Goal: Check status: Check status

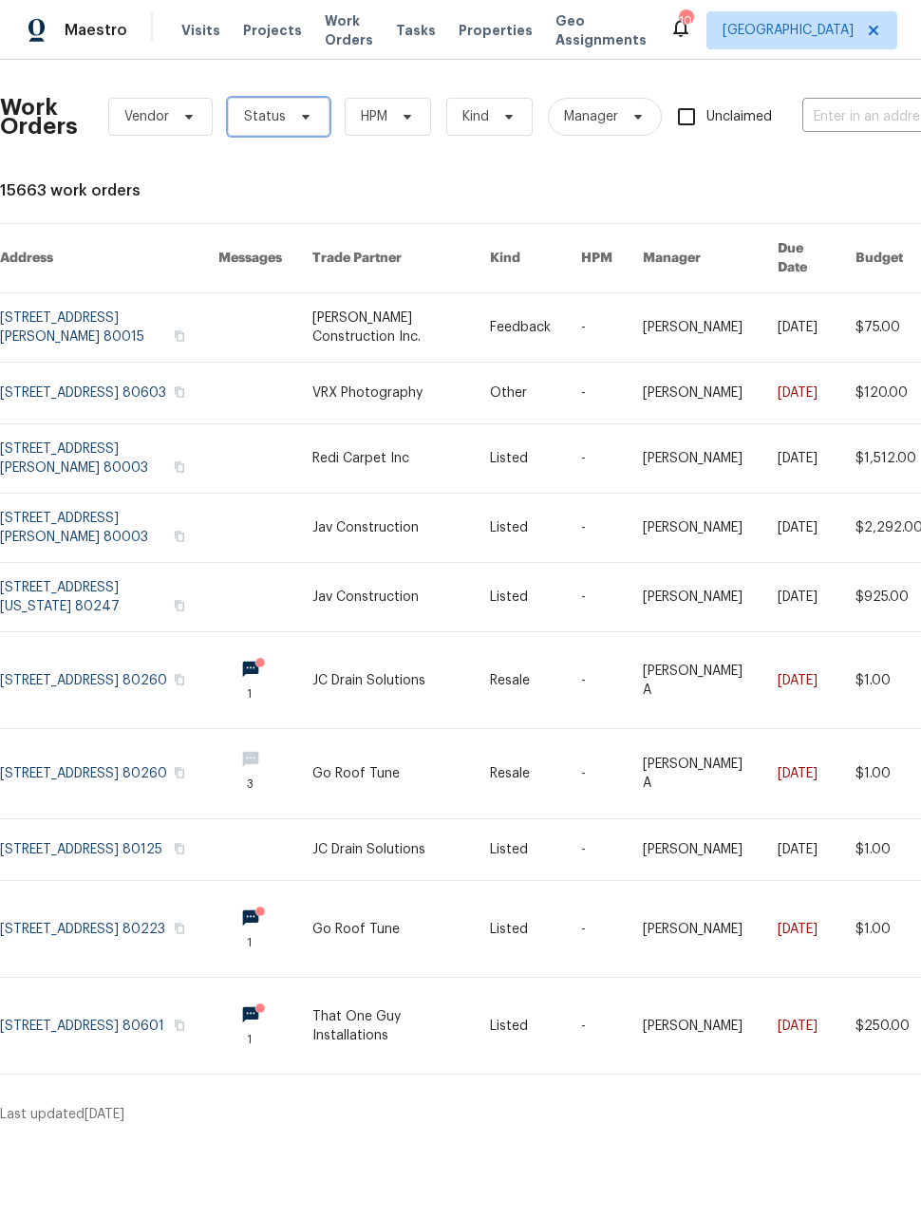
click at [268, 129] on span "Status" at bounding box center [279, 117] width 102 height 38
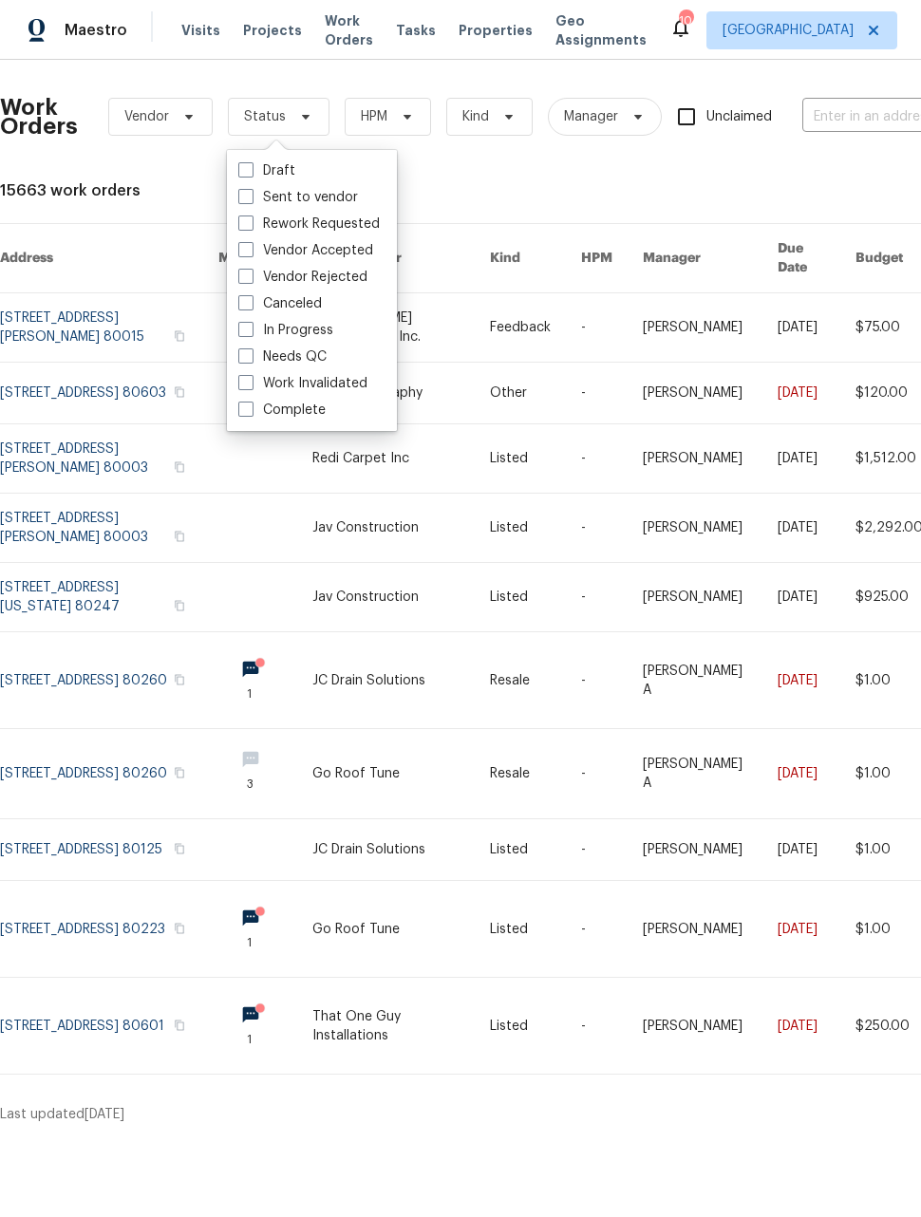
click at [238, 338] on label "In Progress" at bounding box center [285, 330] width 95 height 19
click at [238, 333] on input "In Progress" at bounding box center [244, 327] width 12 height 12
checkbox input "true"
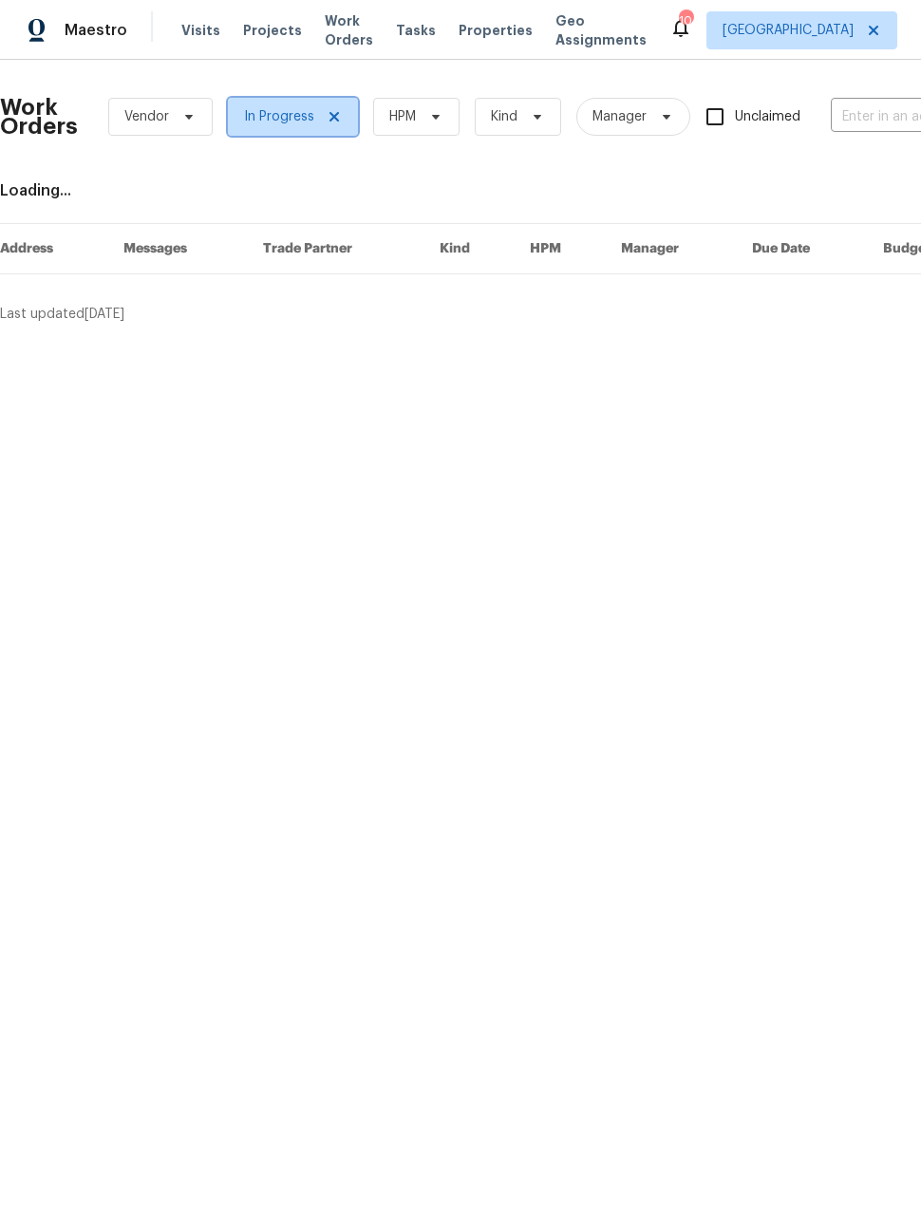
click at [327, 111] on icon at bounding box center [334, 116] width 15 height 15
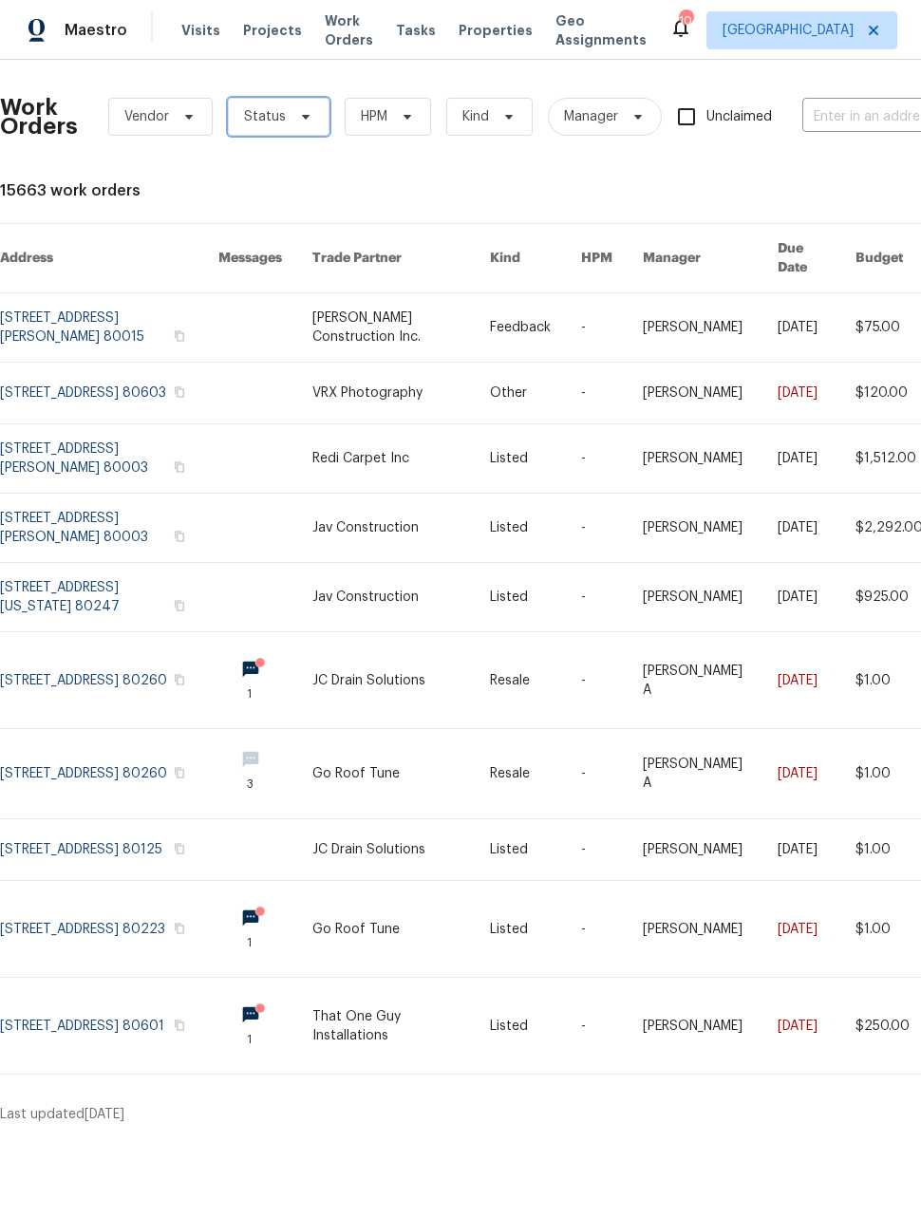
click at [273, 128] on span "Status" at bounding box center [279, 117] width 102 height 38
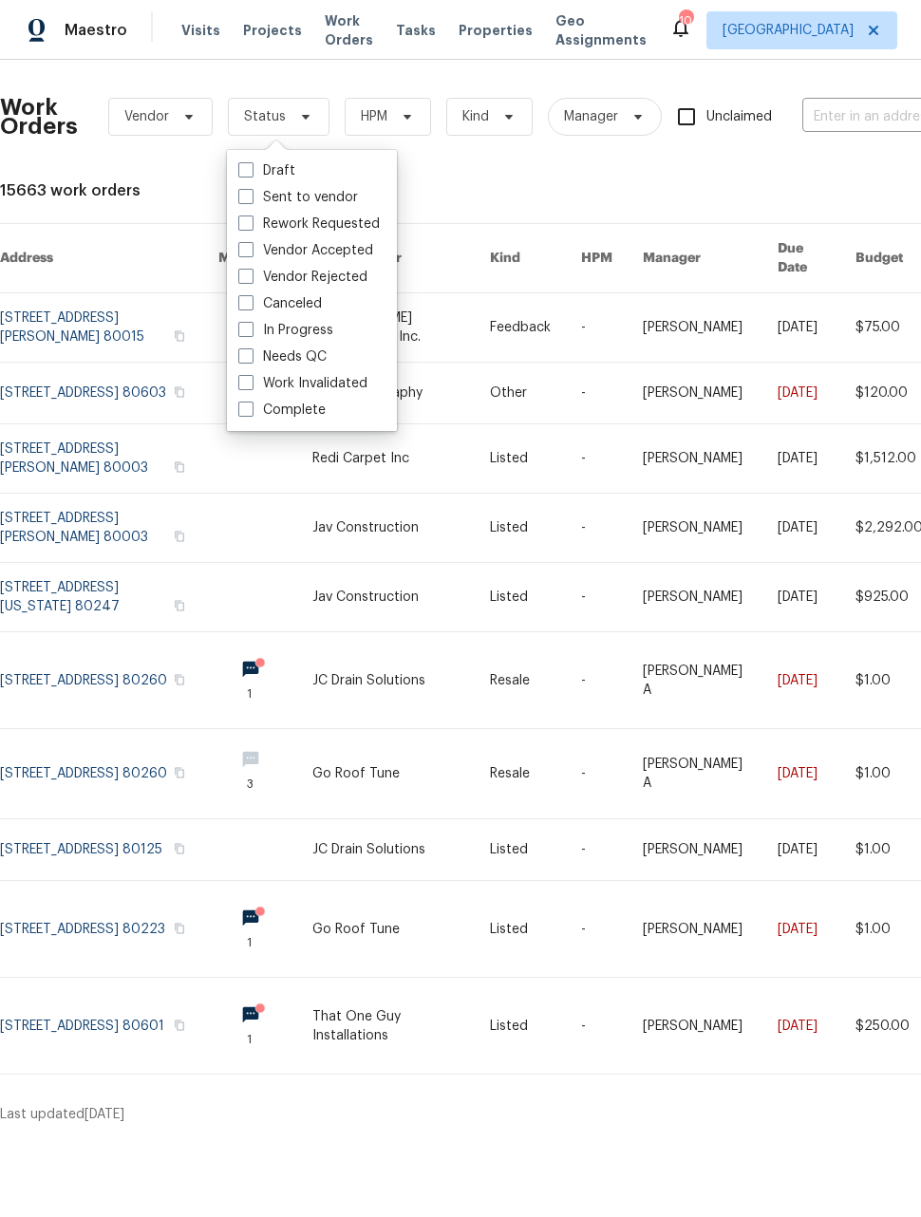
click at [233, 360] on div "Needs QC" at bounding box center [312, 357] width 159 height 27
click at [247, 364] on label "Needs QC" at bounding box center [282, 356] width 88 height 19
click at [247, 360] on input "Needs QC" at bounding box center [244, 353] width 12 height 12
checkbox input "true"
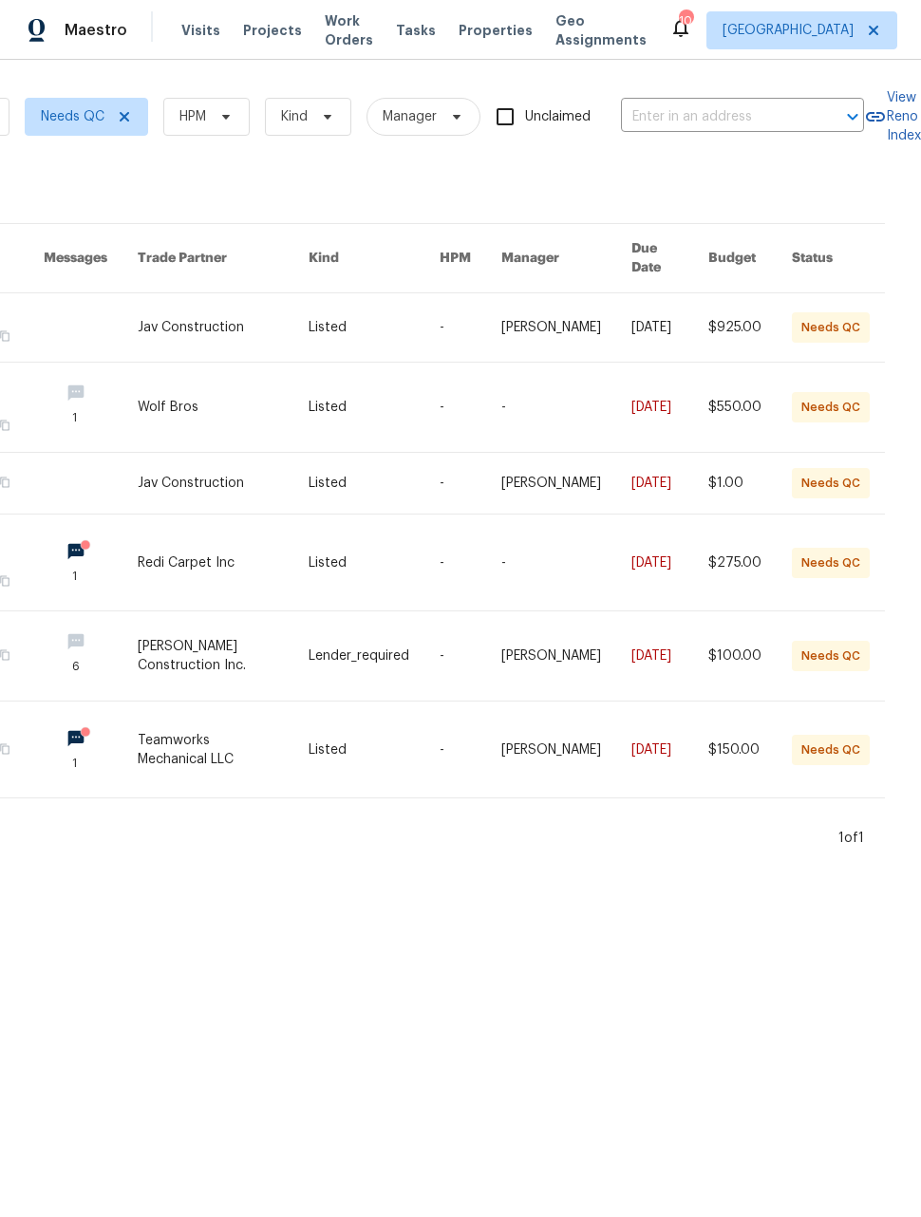
scroll to position [0, 207]
click at [196, 307] on link at bounding box center [223, 327] width 171 height 68
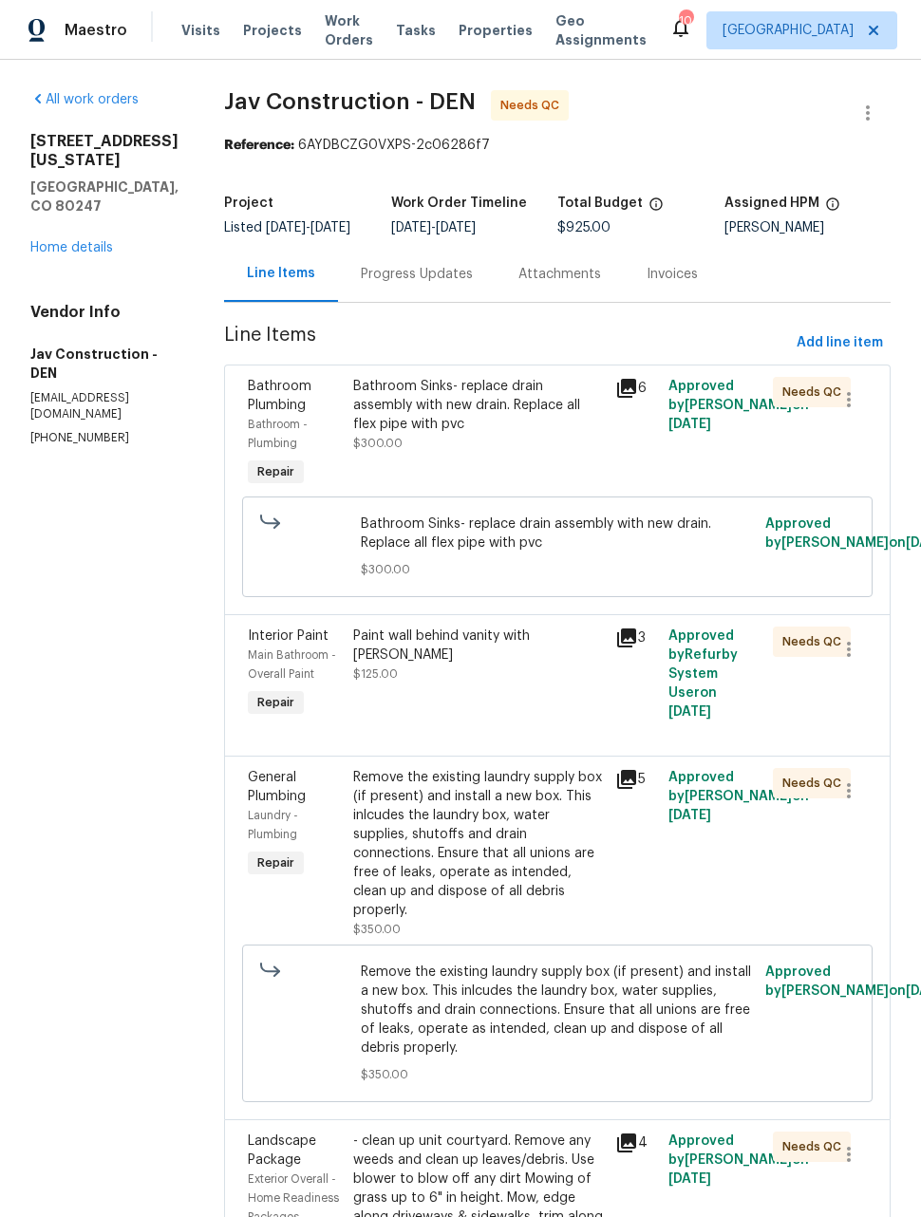
click at [368, 449] on span "$300.00" at bounding box center [377, 443] width 49 height 11
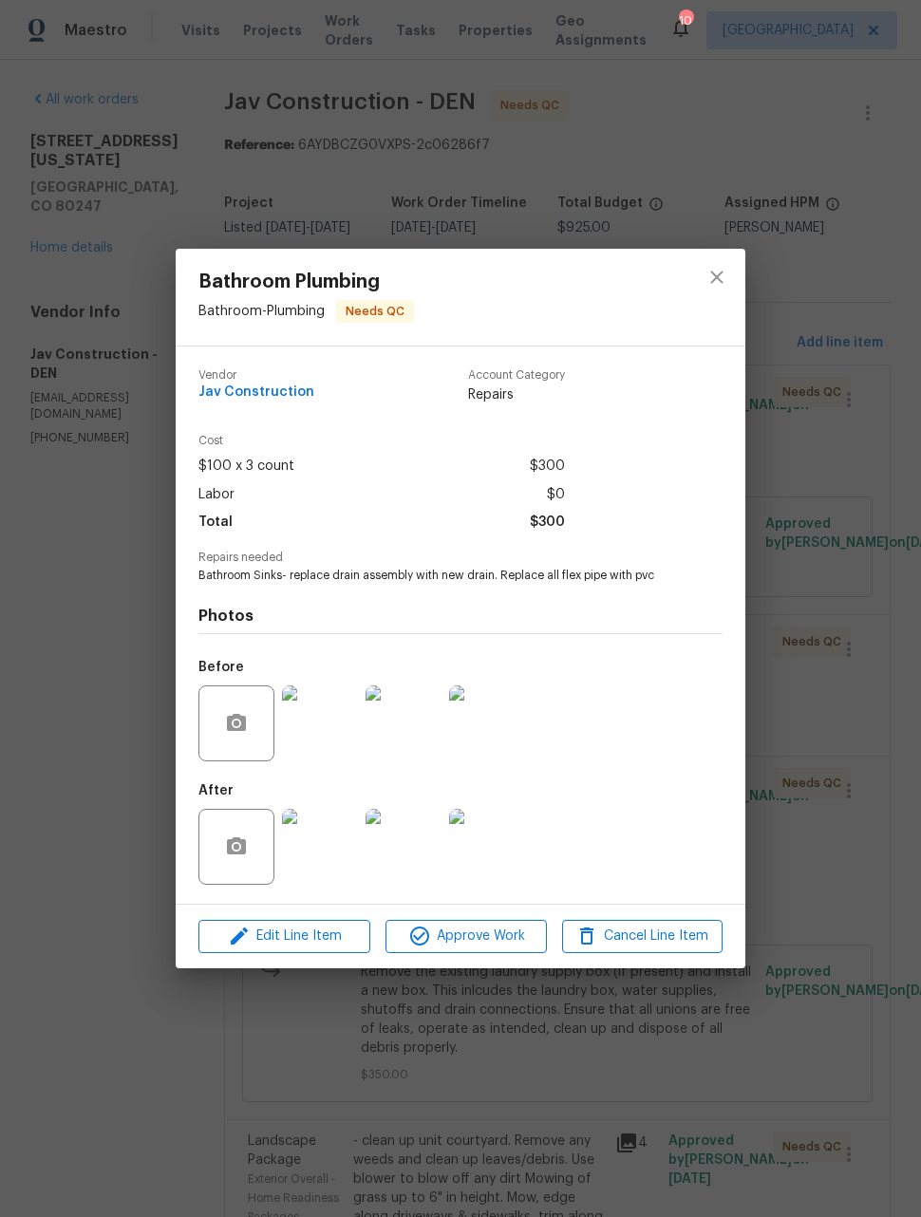
click at [314, 856] on img at bounding box center [320, 847] width 76 height 76
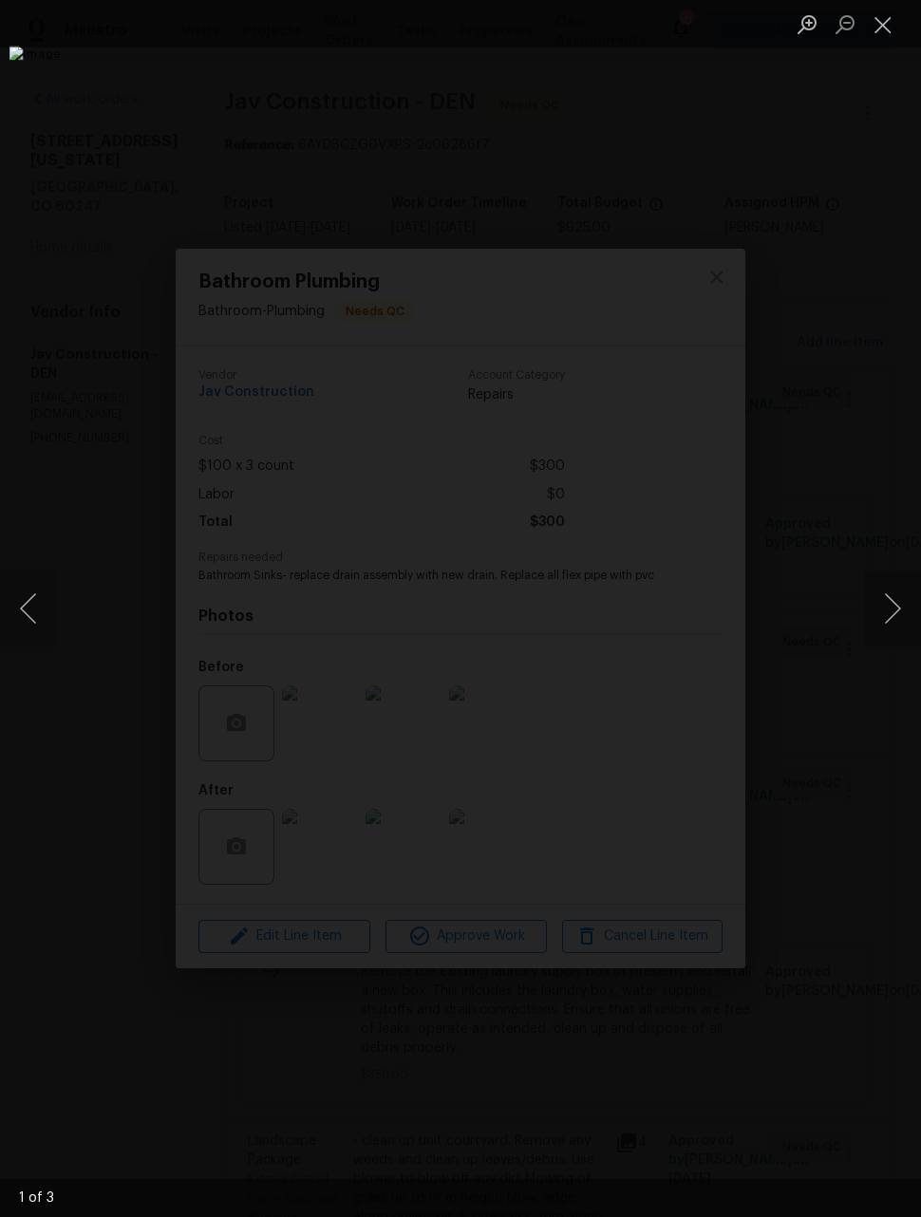
click at [892, 611] on button "Next image" at bounding box center [892, 609] width 57 height 76
click at [889, 612] on button "Next image" at bounding box center [892, 609] width 57 height 76
click at [887, 608] on button "Next image" at bounding box center [892, 609] width 57 height 76
click at [897, 624] on button "Next image" at bounding box center [892, 609] width 57 height 76
click at [884, 25] on button "Close lightbox" at bounding box center [883, 24] width 38 height 33
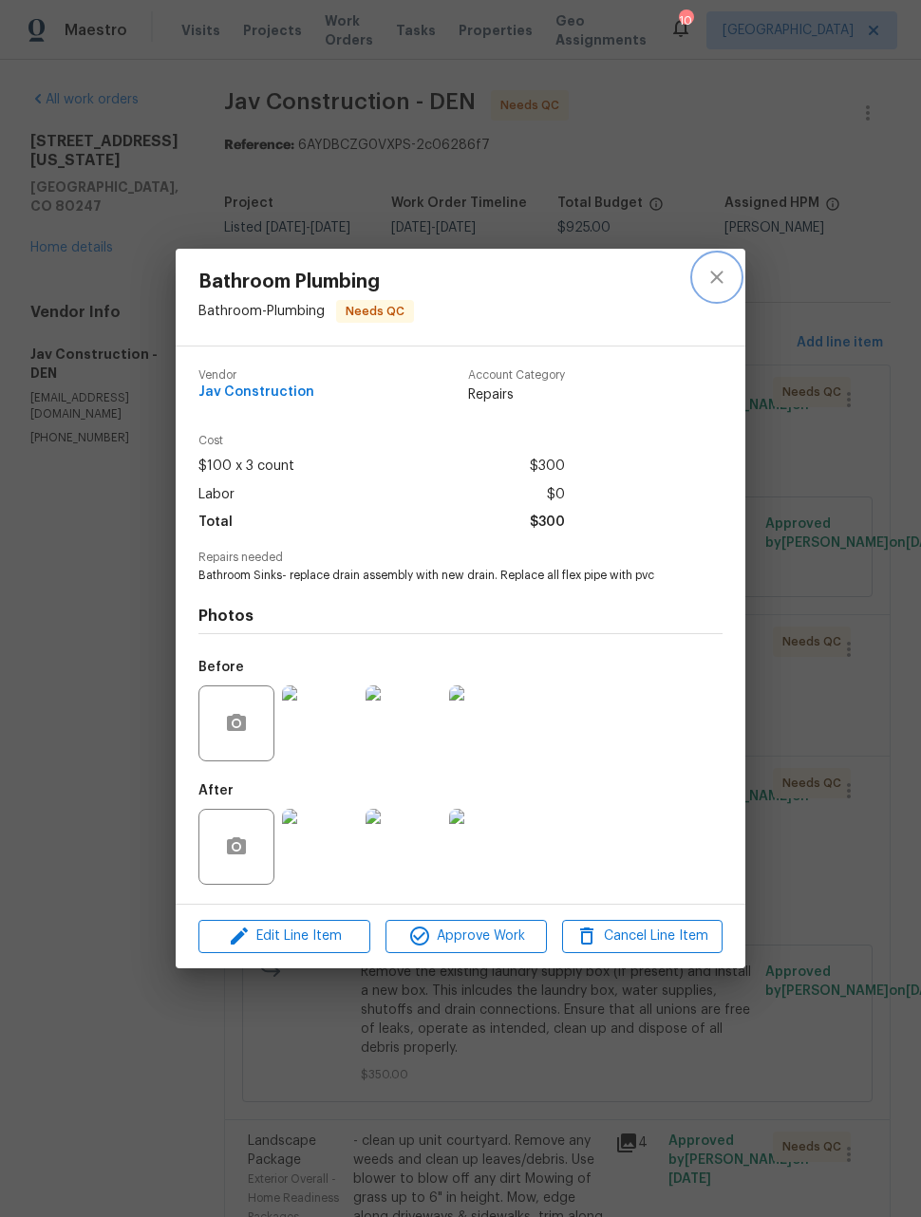
click at [719, 275] on icon "close" at bounding box center [716, 277] width 23 height 23
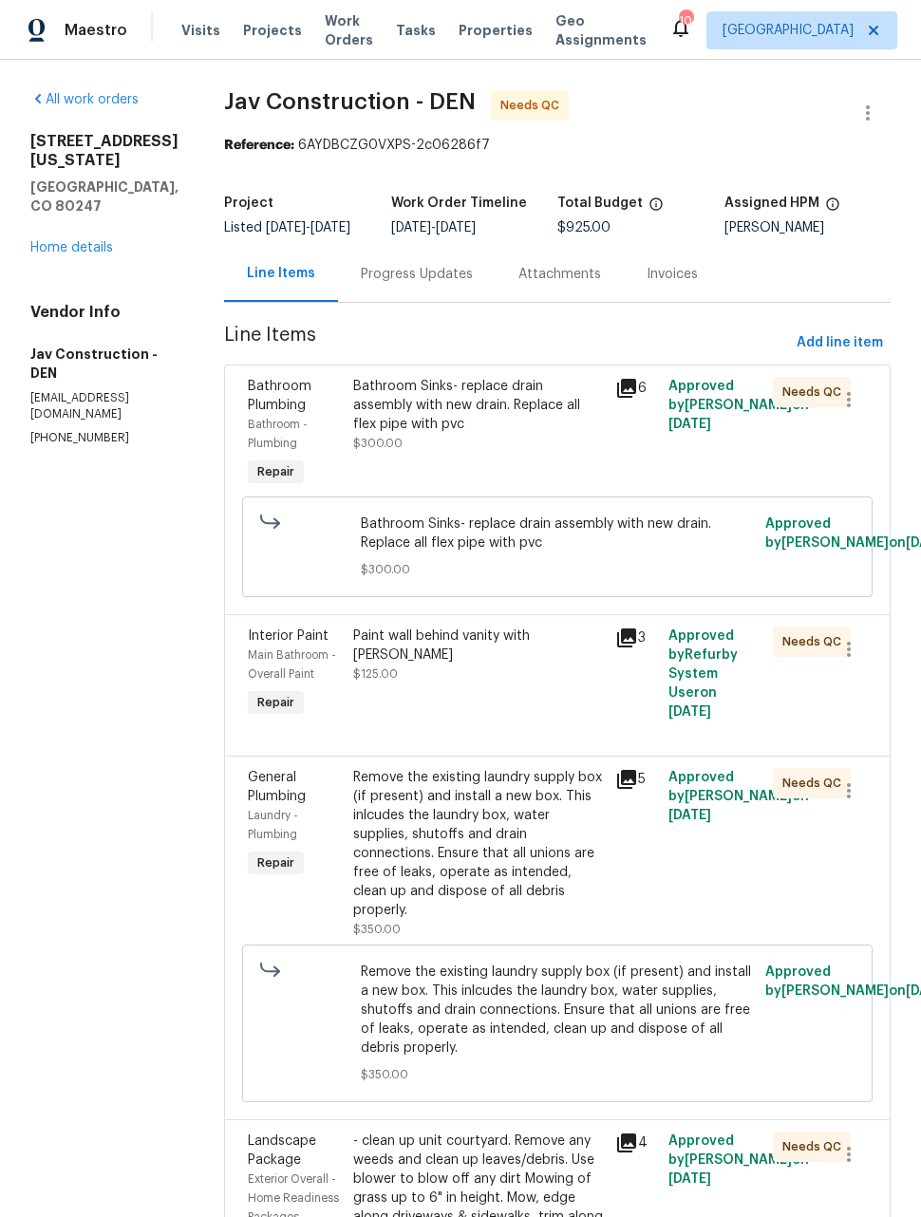
click at [553, 727] on div "Paint wall behind vanity with kilz $125.00" at bounding box center [478, 674] width 263 height 106
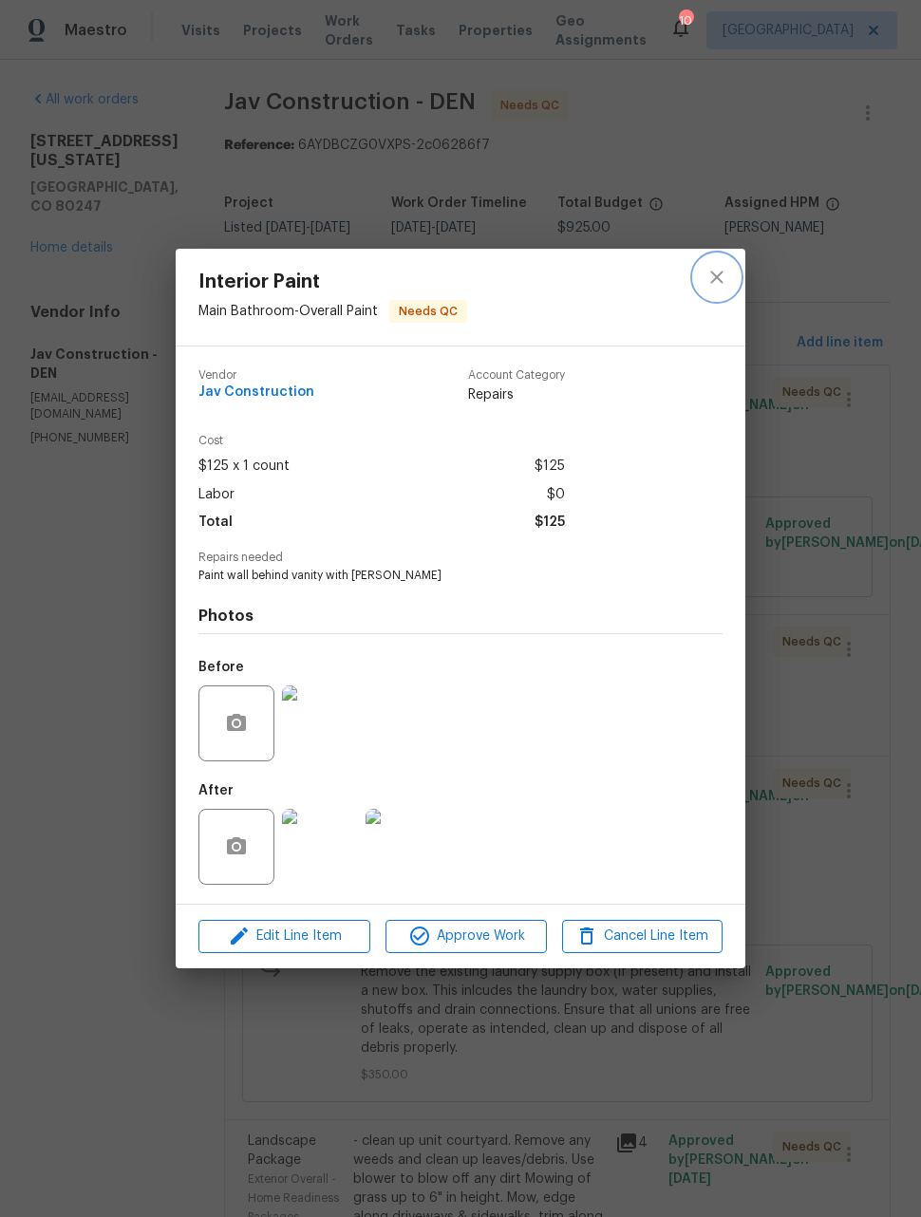
click at [720, 284] on icon "close" at bounding box center [716, 277] width 23 height 23
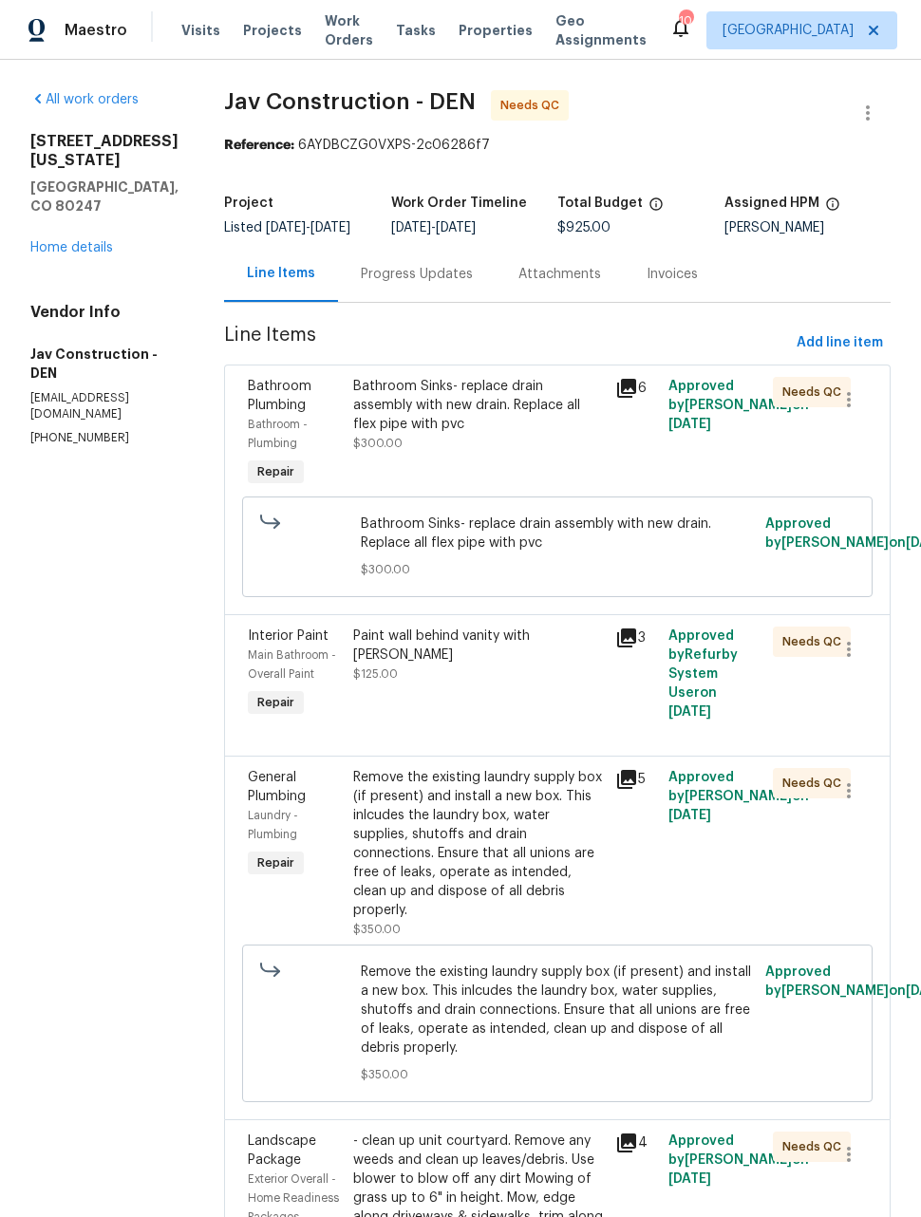
click at [624, 791] on icon at bounding box center [626, 779] width 23 height 23
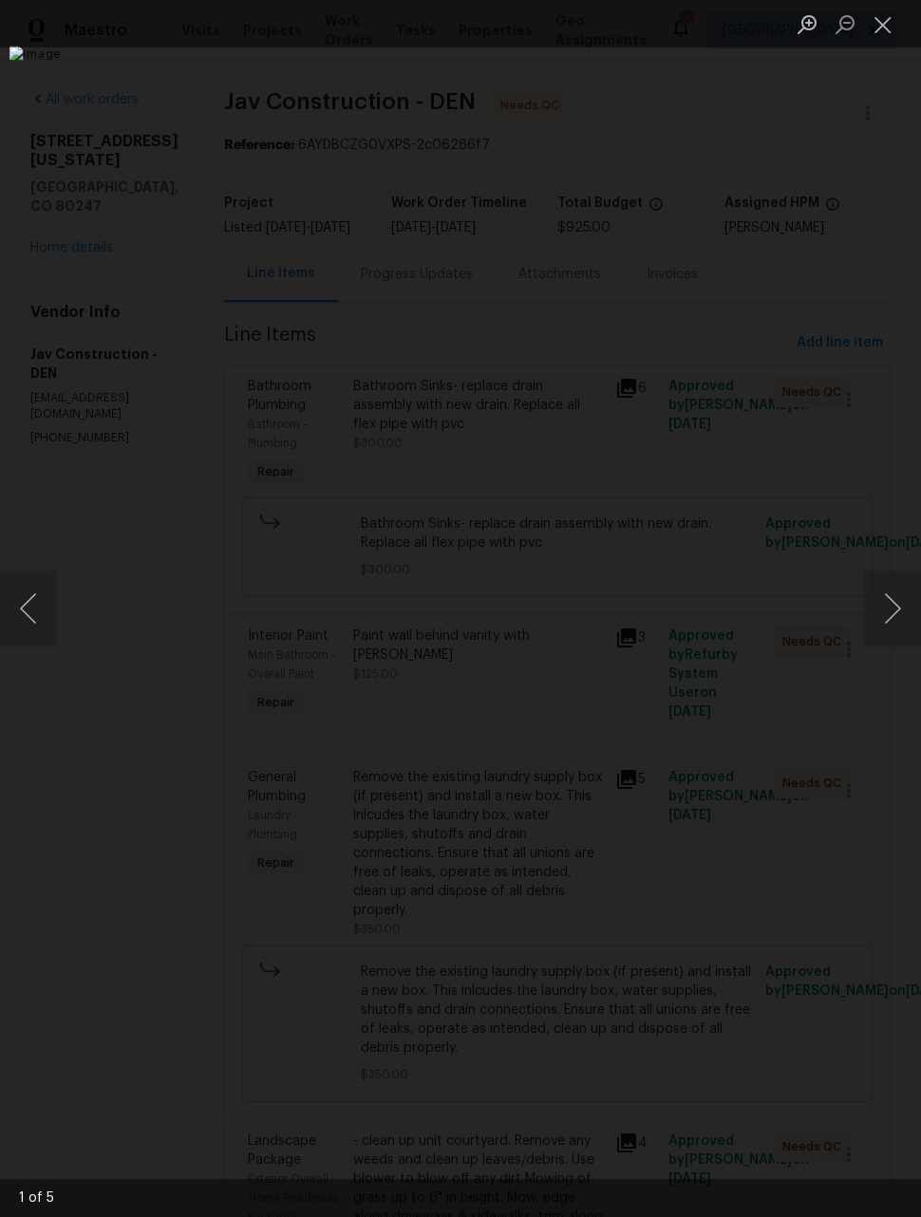
click at [889, 600] on button "Next image" at bounding box center [892, 609] width 57 height 76
click at [889, 605] on button "Next image" at bounding box center [892, 609] width 57 height 76
click at [886, 608] on button "Next image" at bounding box center [892, 609] width 57 height 76
click at [882, 612] on button "Next image" at bounding box center [892, 609] width 57 height 76
click at [881, 616] on button "Next image" at bounding box center [892, 609] width 57 height 76
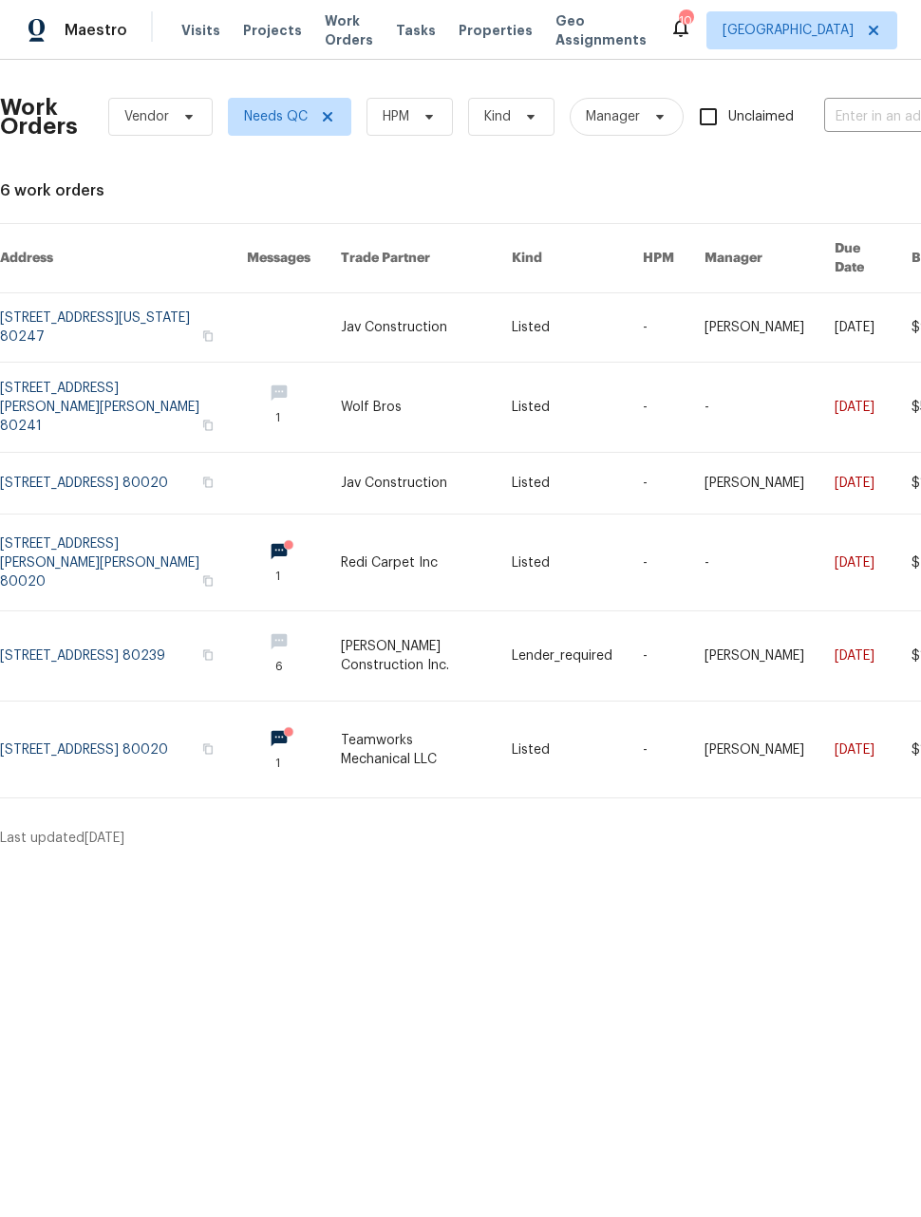
click at [81, 28] on span "Maestro" at bounding box center [96, 30] width 63 height 19
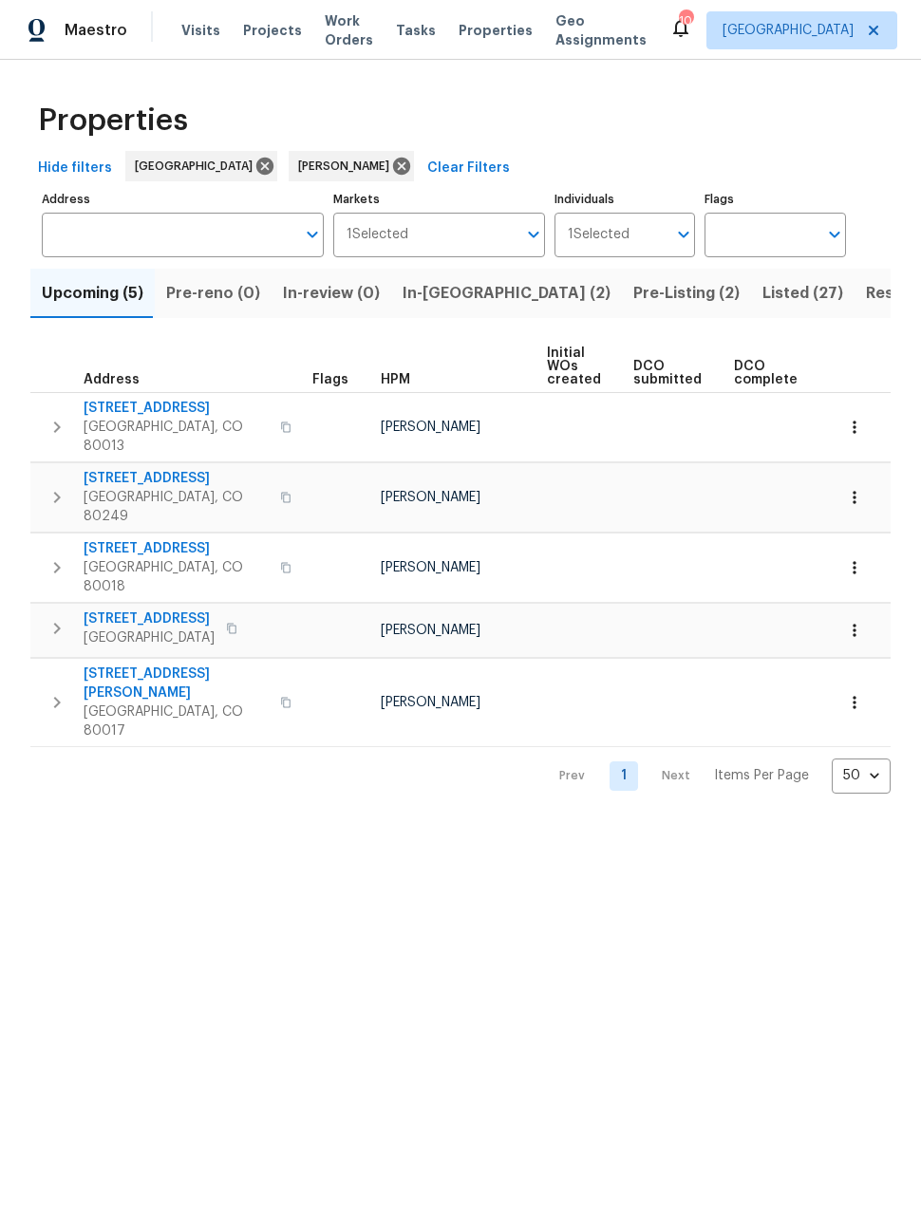
click at [103, 408] on span "[STREET_ADDRESS]" at bounding box center [176, 408] width 185 height 19
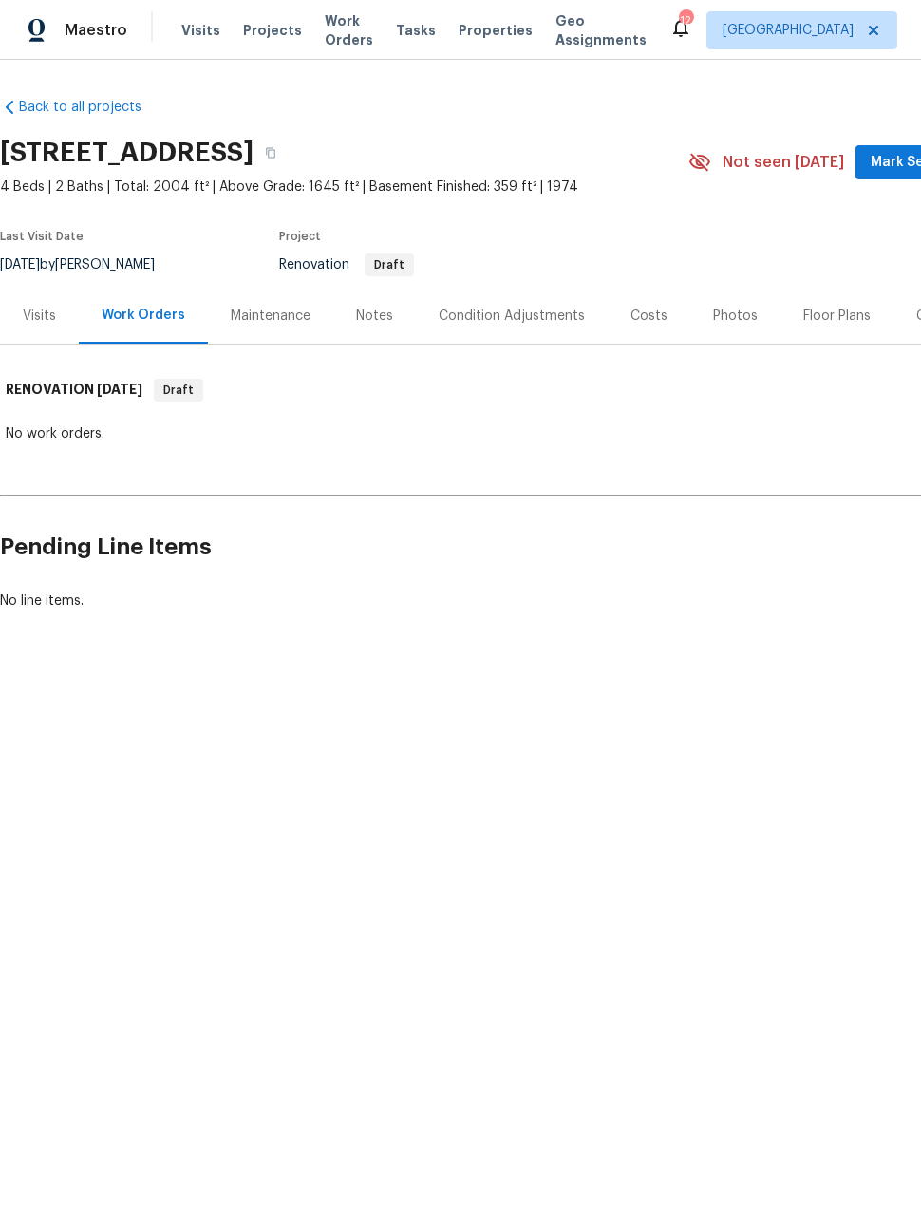
click at [497, 295] on div "Condition Adjustments" at bounding box center [512, 316] width 192 height 56
